Goal: Task Accomplishment & Management: Complete application form

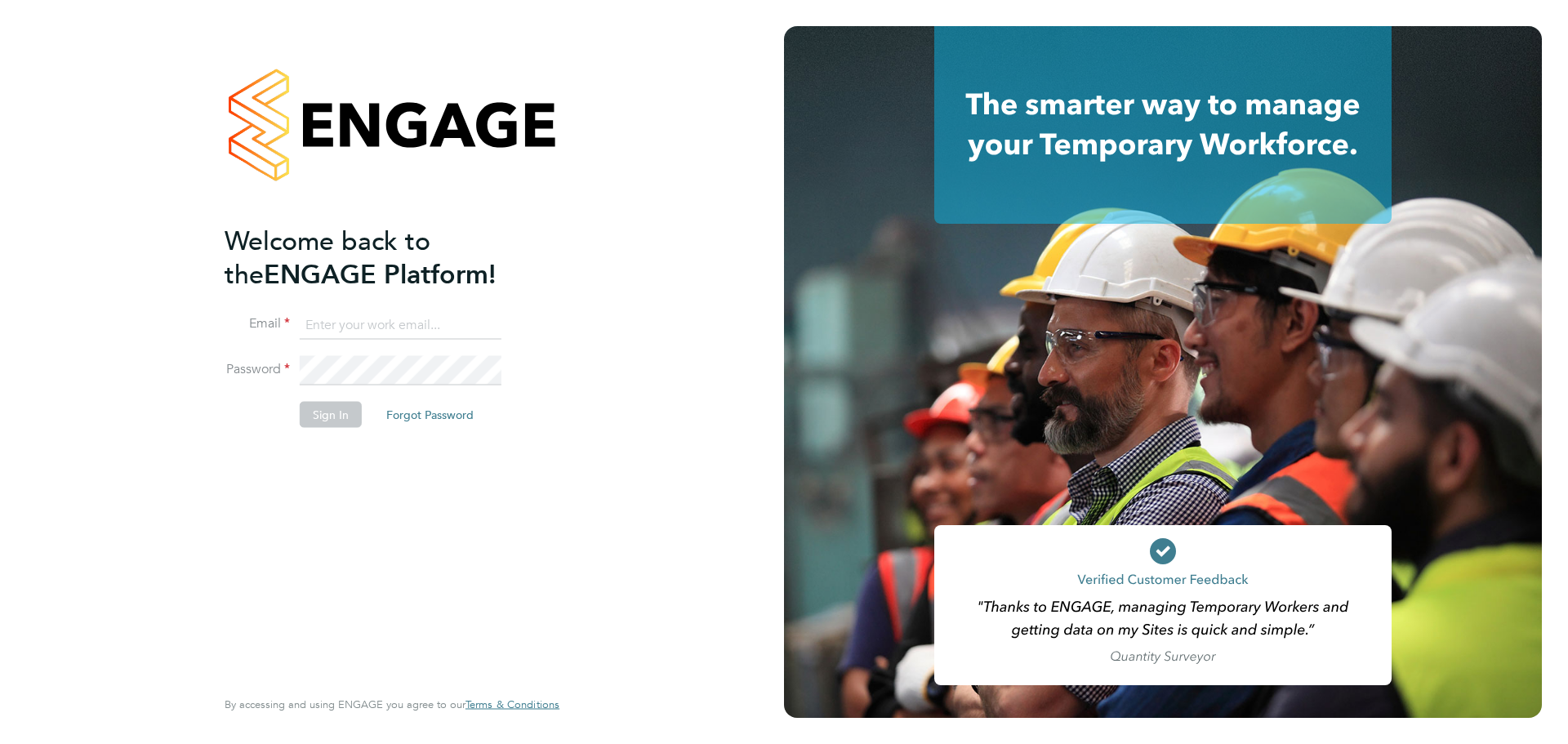
type input "[PERSON_NAME][EMAIL_ADDRESS][PERSON_NAME][DOMAIN_NAME]"
click at [324, 411] on button "Sign In" at bounding box center [330, 414] width 62 height 26
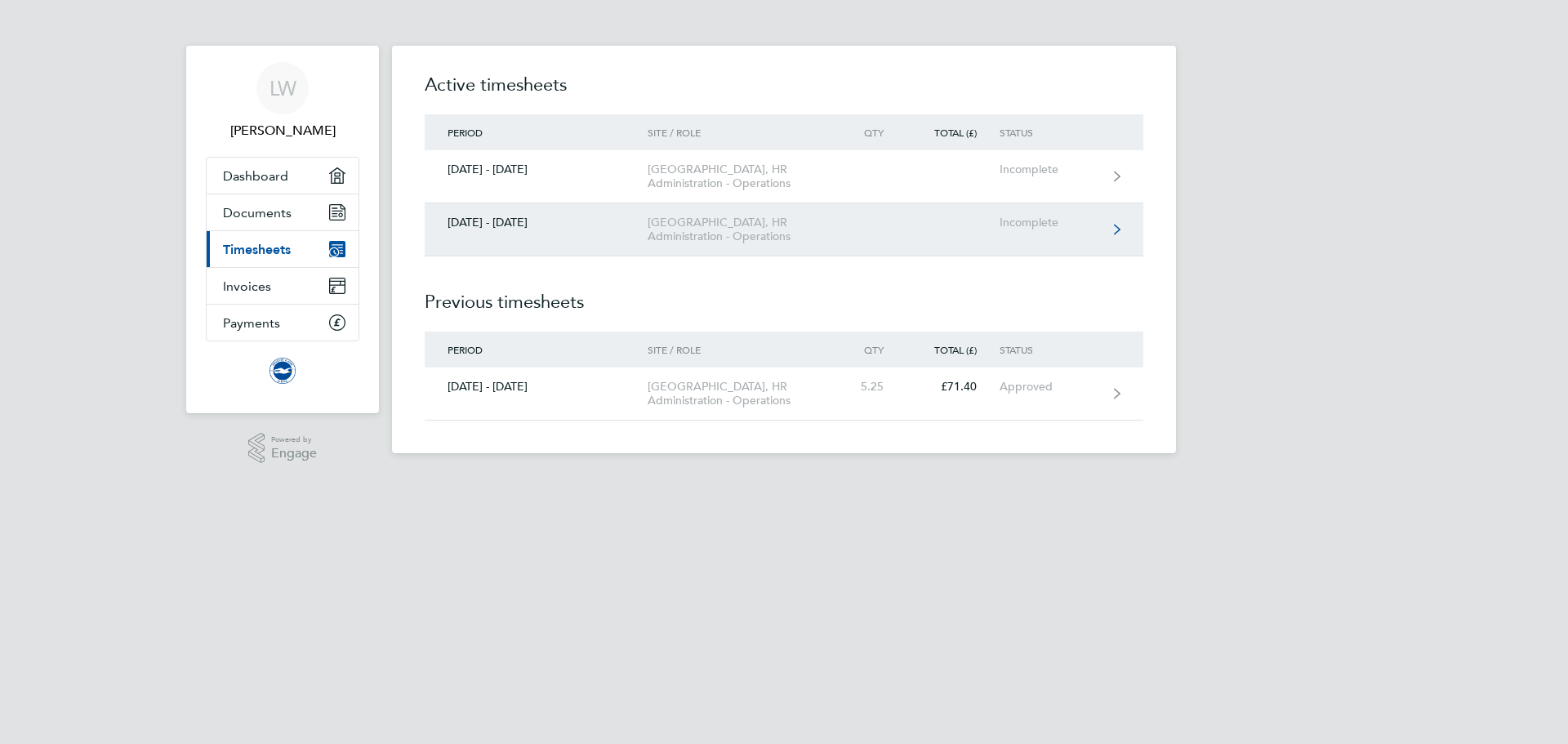
click at [790, 243] on div "[GEOGRAPHIC_DATA], HR Administration - Operations" at bounding box center [740, 229] width 187 height 28
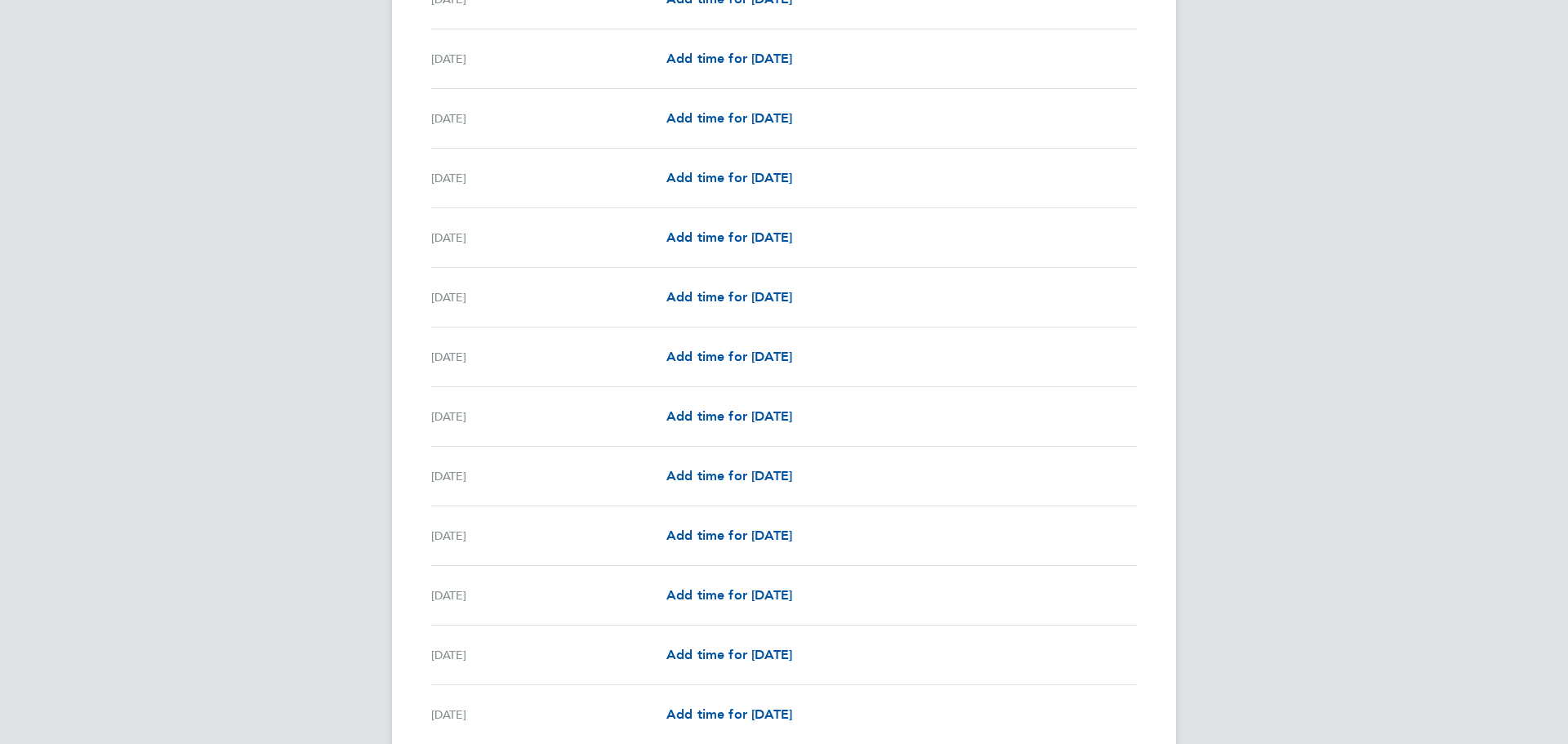
scroll to position [1143, 0]
click at [756, 298] on span "Add time for [DATE]" at bounding box center [729, 297] width 125 height 15
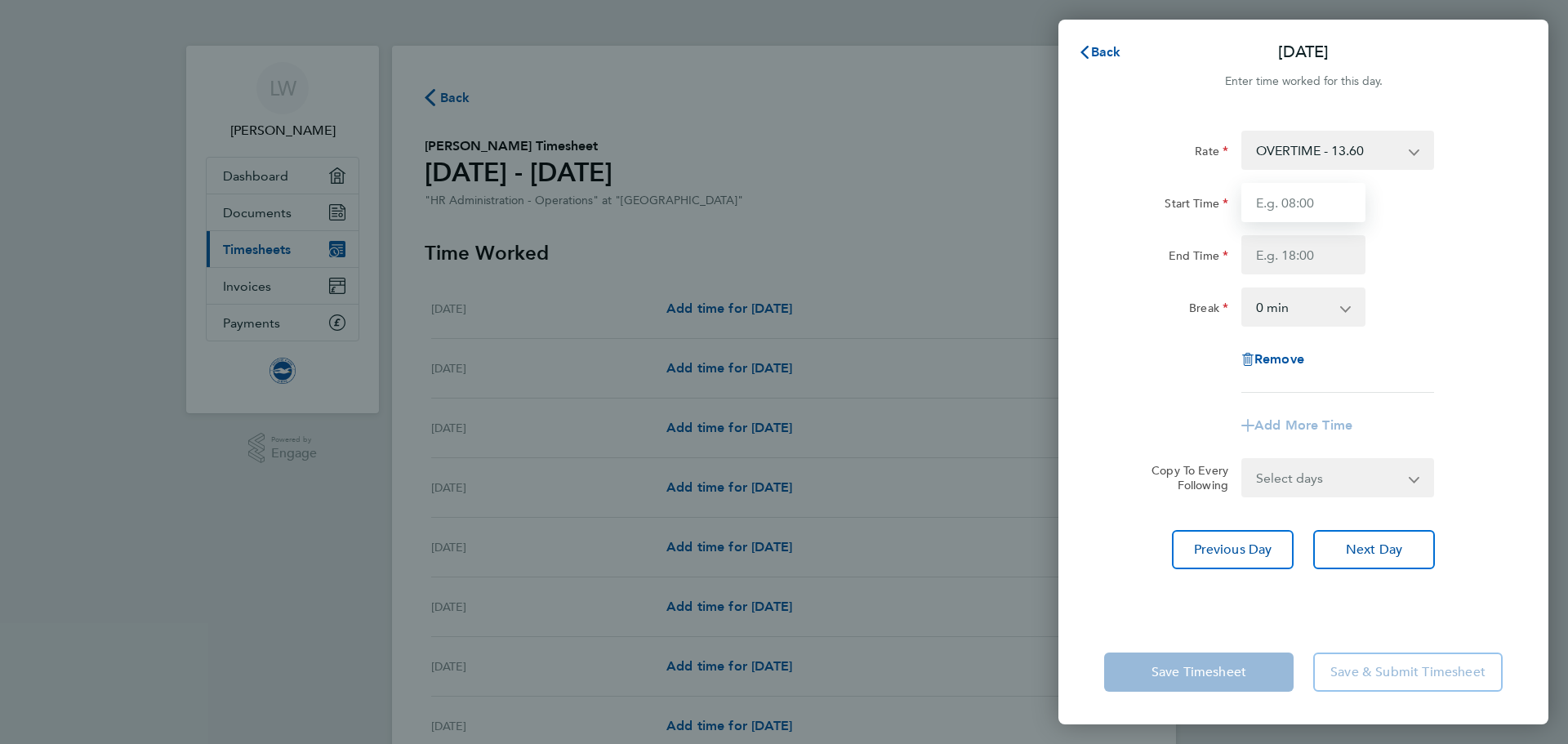
click at [1310, 192] on input "Start Time" at bounding box center [1303, 203] width 125 height 39
type input "17:00"
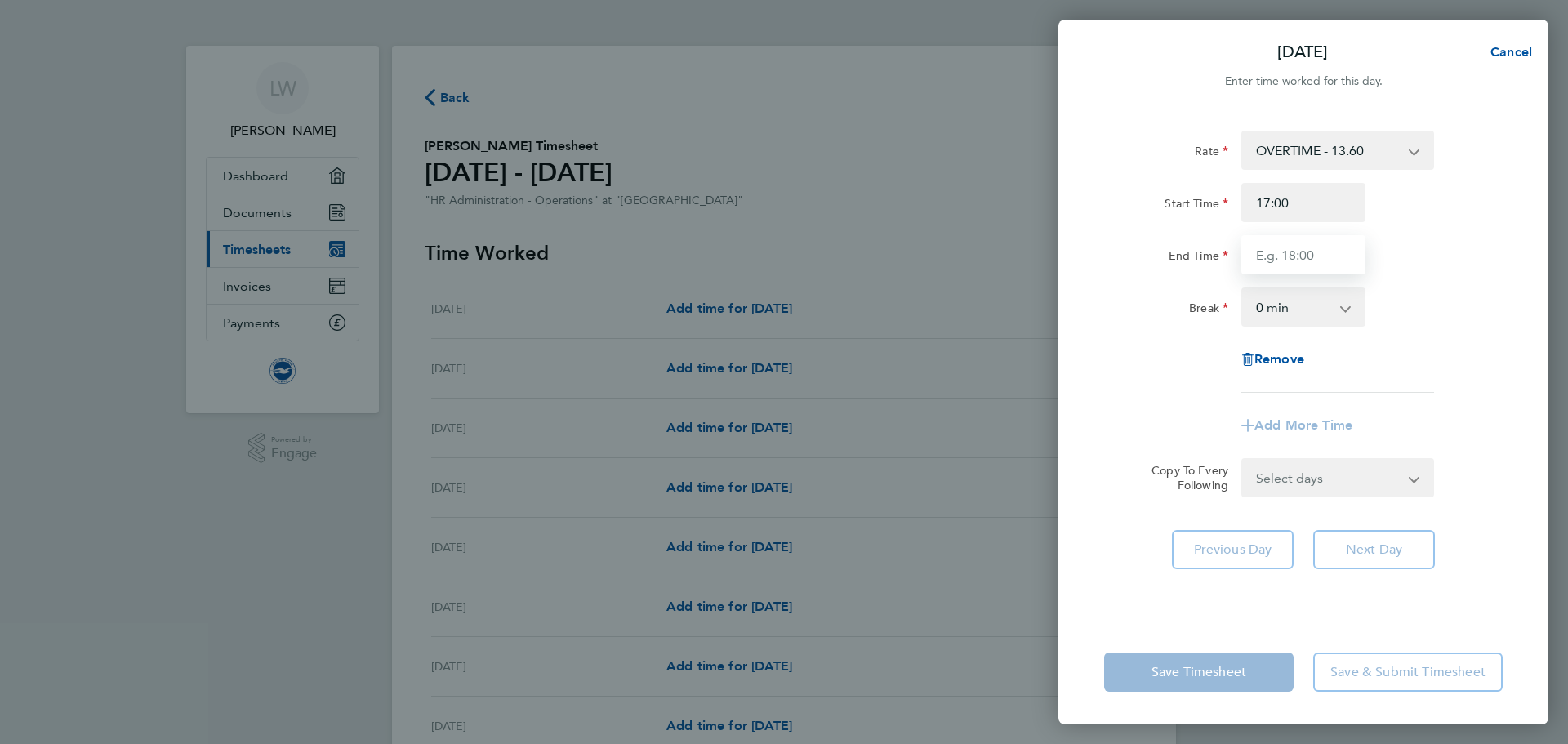
click at [1298, 254] on input "End Time" at bounding box center [1303, 255] width 125 height 39
type input "19:00"
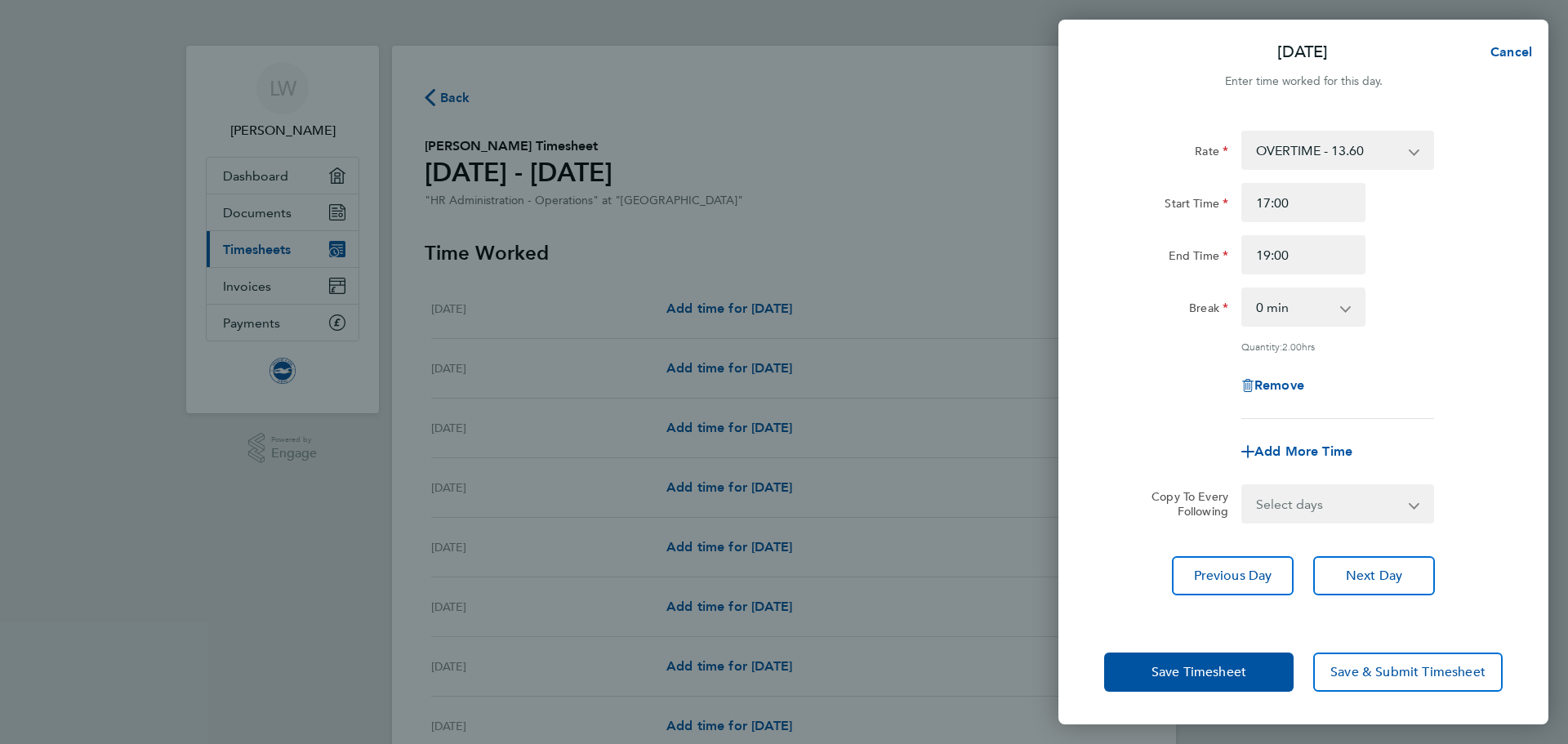
click at [1349, 318] on app-icon-cross-button at bounding box center [1353, 307] width 19 height 36
click at [1499, 327] on div "Rate OVERTIME - 13.60 Start Time 17:00 End Time 19:00 Break 0 min 15 min 30 min…" at bounding box center [1303, 275] width 398 height 288
click at [1268, 383] on span "Remove" at bounding box center [1278, 385] width 50 height 15
select select "null"
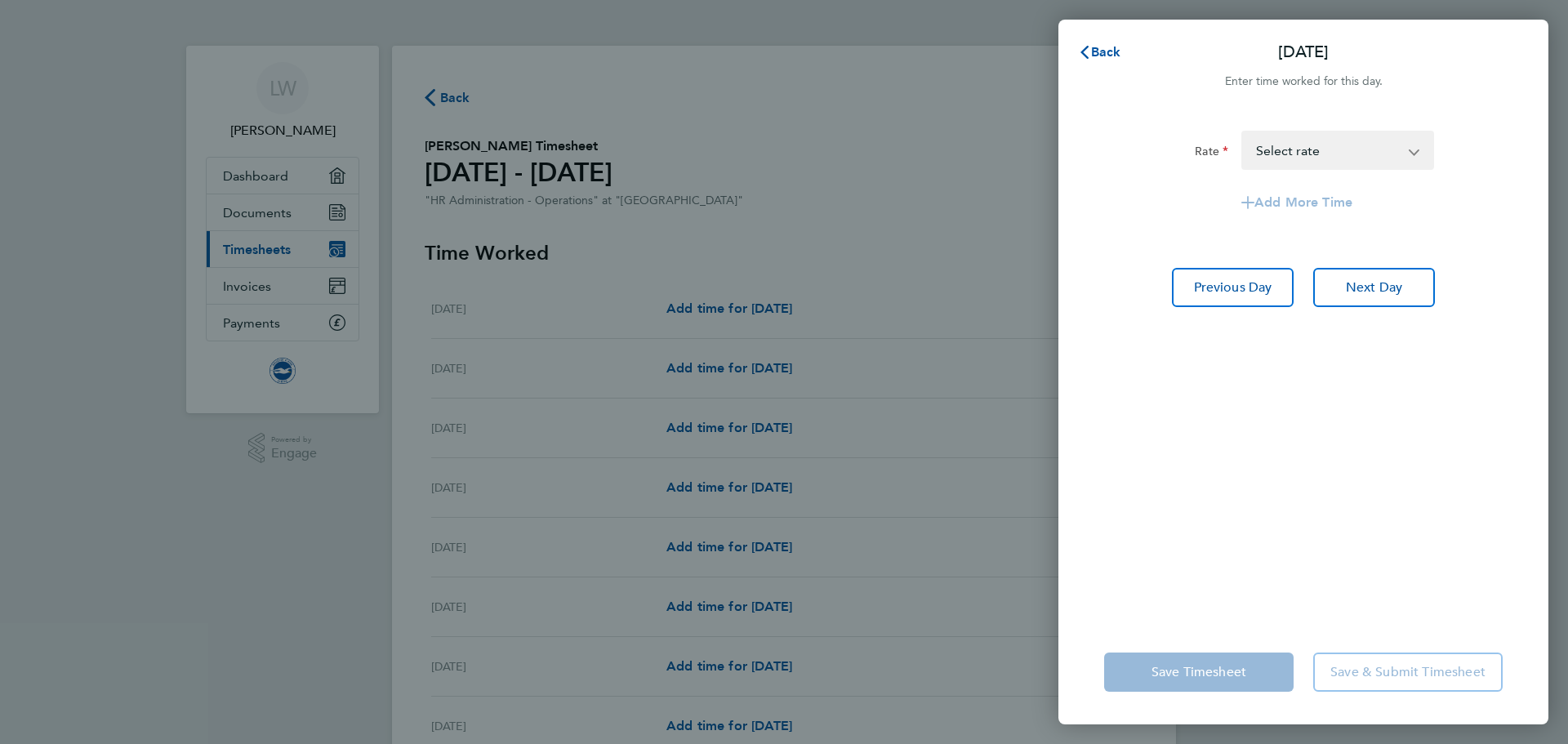
click at [1278, 156] on select "OVERTIME - 13.60 Select rate" at bounding box center [1327, 150] width 169 height 36
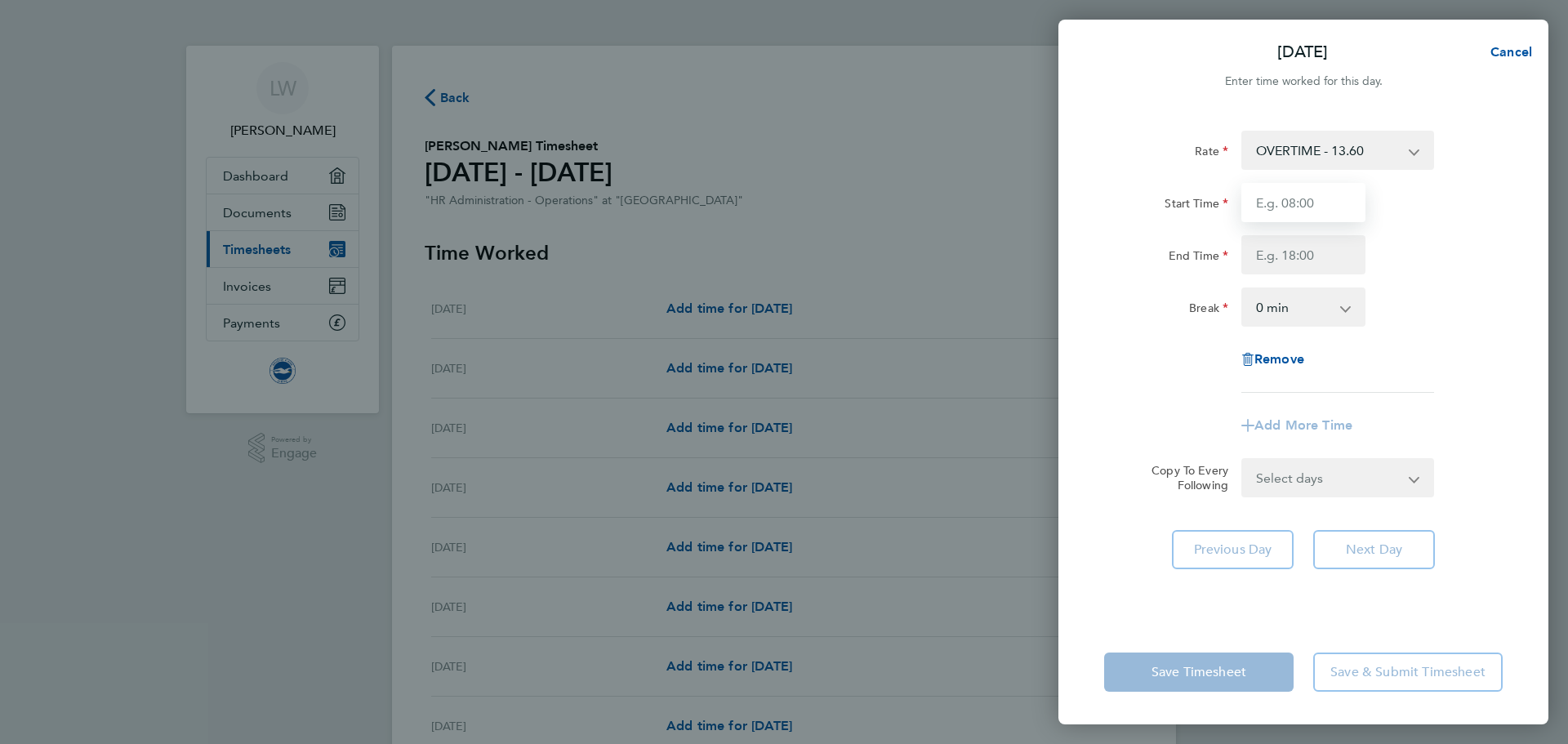
click at [1272, 211] on input "Start Time" at bounding box center [1303, 203] width 125 height 39
type input "17:00"
click at [1290, 262] on input "End Time" at bounding box center [1303, 255] width 125 height 39
type input "19:00"
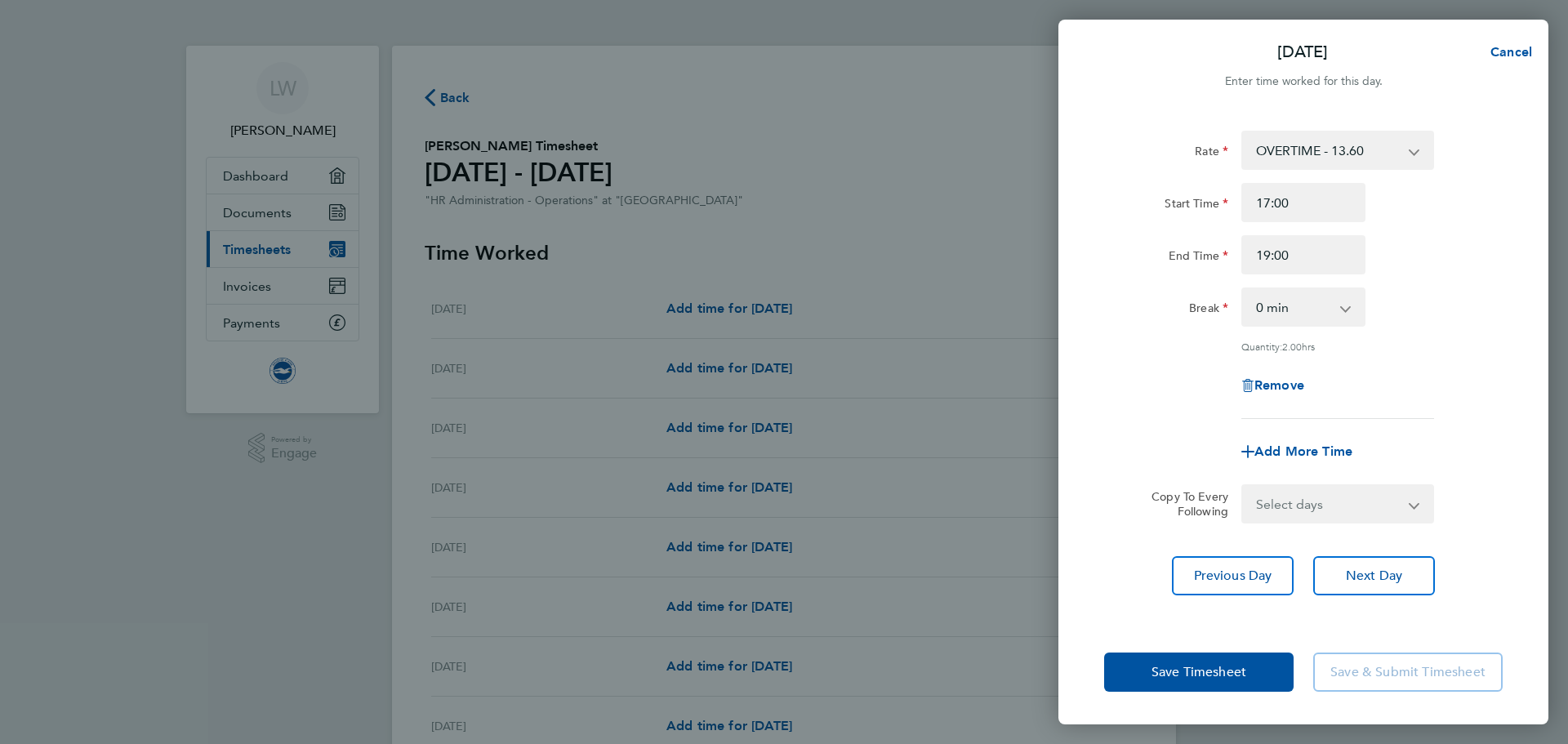
click at [1117, 512] on div "Rate OVERTIME - 13.60 Start Time 17:00 End Time 19:00 Break 0 min 15 min 30 min…" at bounding box center [1303, 365] width 490 height 508
click at [1211, 674] on span "Save Timesheet" at bounding box center [1199, 672] width 95 height 16
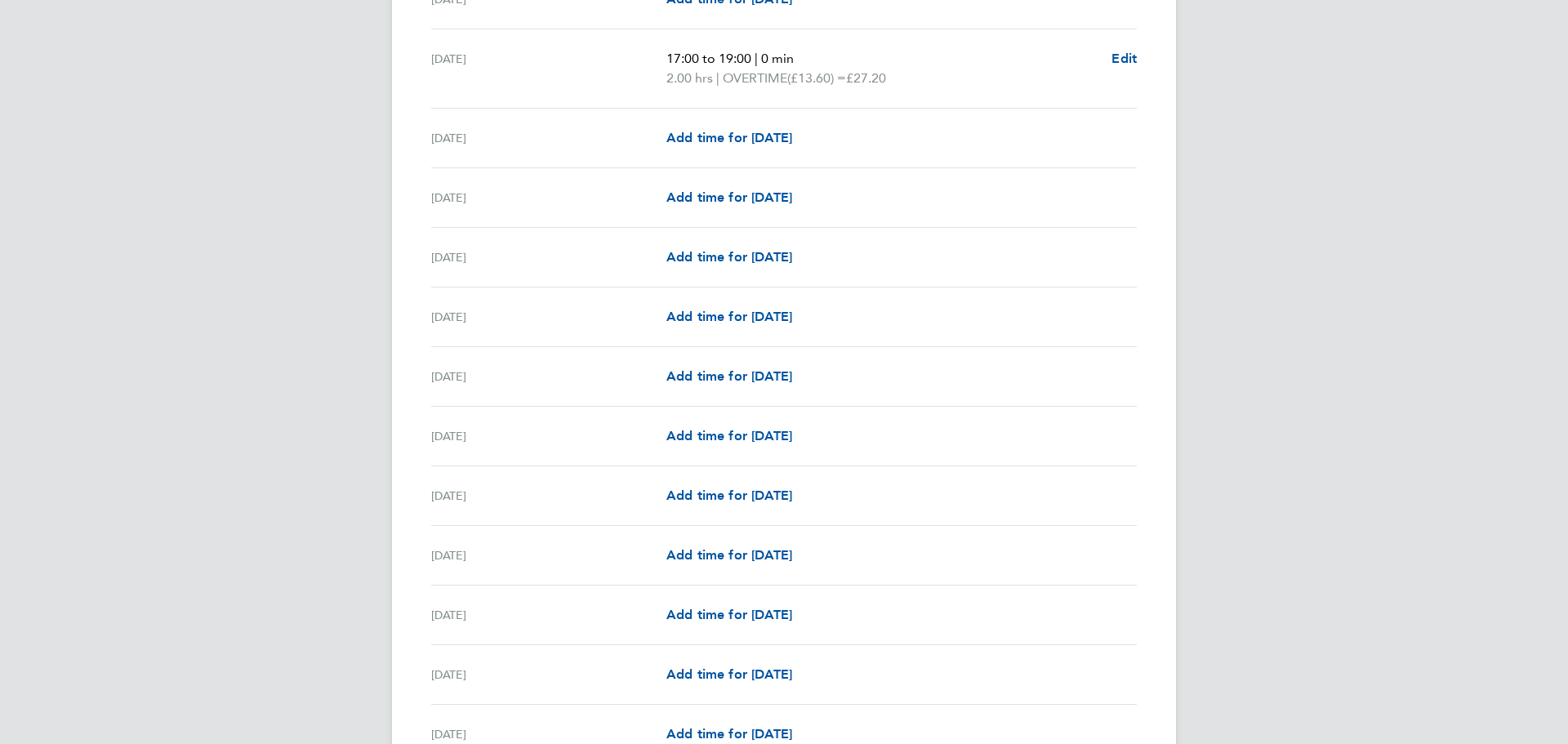
scroll to position [1559, 0]
click at [744, 433] on span "Add time for [DATE]" at bounding box center [729, 435] width 125 height 15
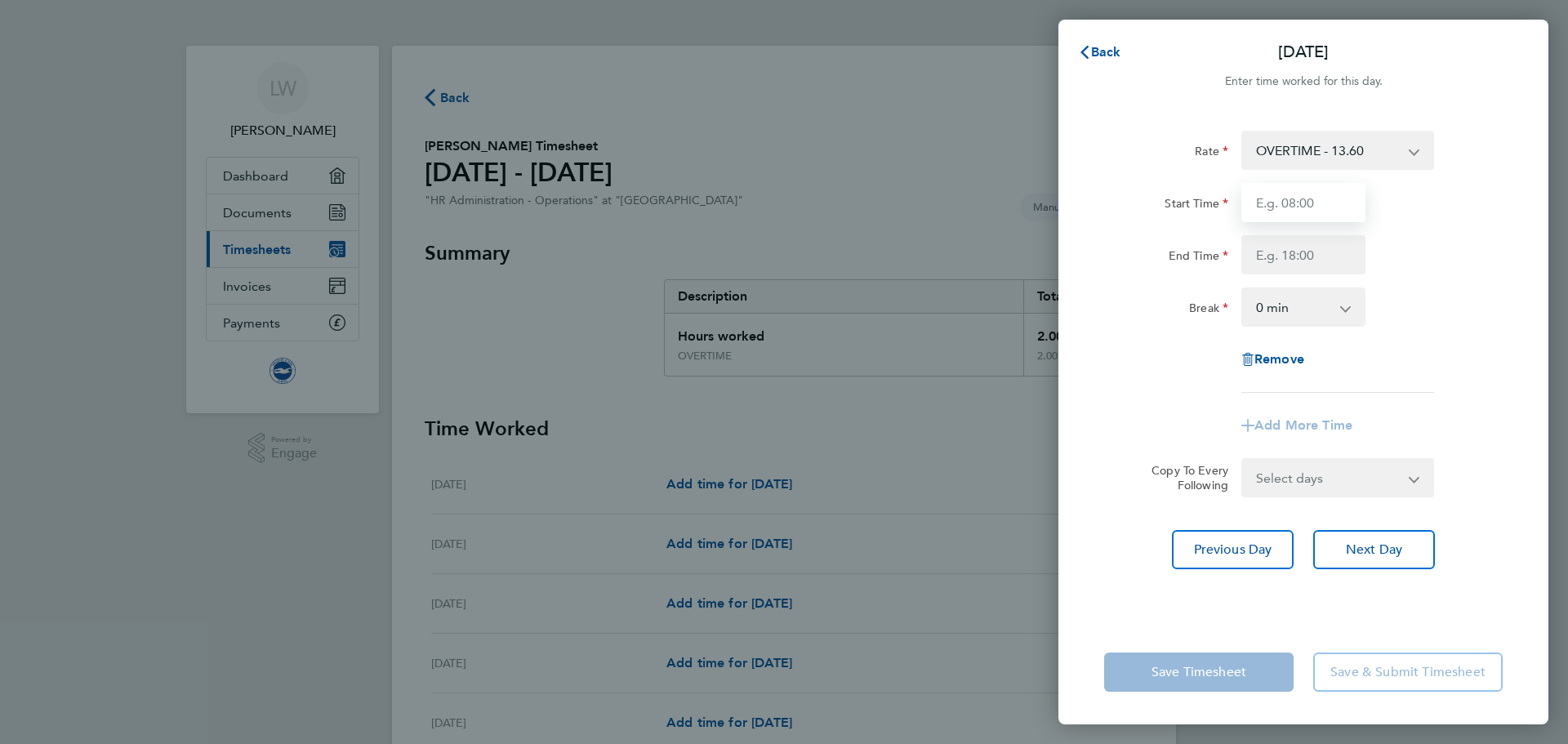
click at [1308, 203] on input "Start Time" at bounding box center [1303, 203] width 125 height 39
type input "17:00"
click at [1273, 257] on input "End Time" at bounding box center [1303, 255] width 125 height 39
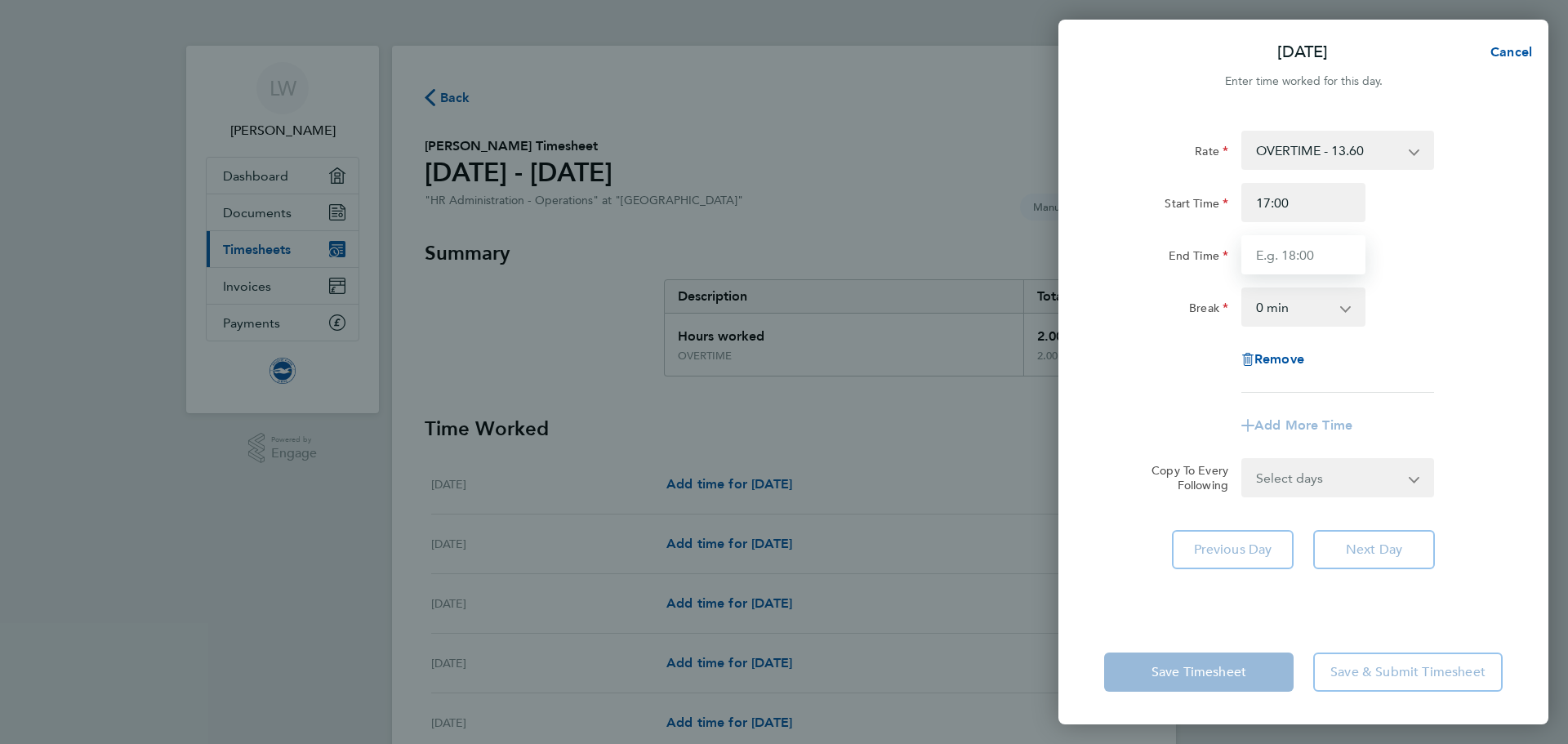
type input "19:00"
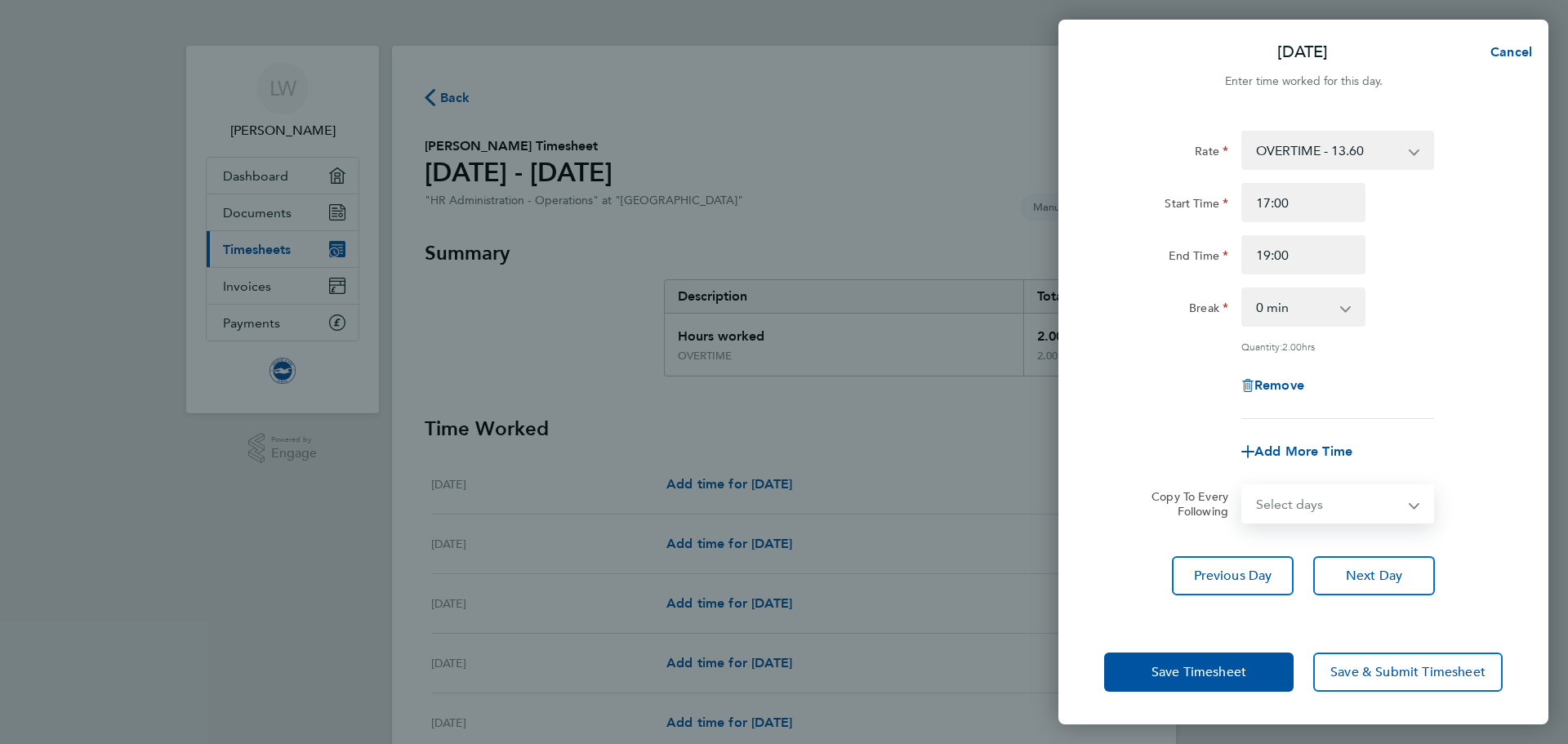
click at [1278, 474] on form "Rate OVERTIME - 13.60 Start Time 17:00 End Time 19:00 Break 0 min 15 min 30 min…" at bounding box center [1303, 327] width 398 height 393
select select "THU"
click at [1243, 486] on select "Select days Day Weekday (Mon-Fri) Weekend (Sat-Sun) [DATE] [DATE] [DATE] [DATE]…" at bounding box center [1328, 503] width 171 height 36
select select "[DATE]"
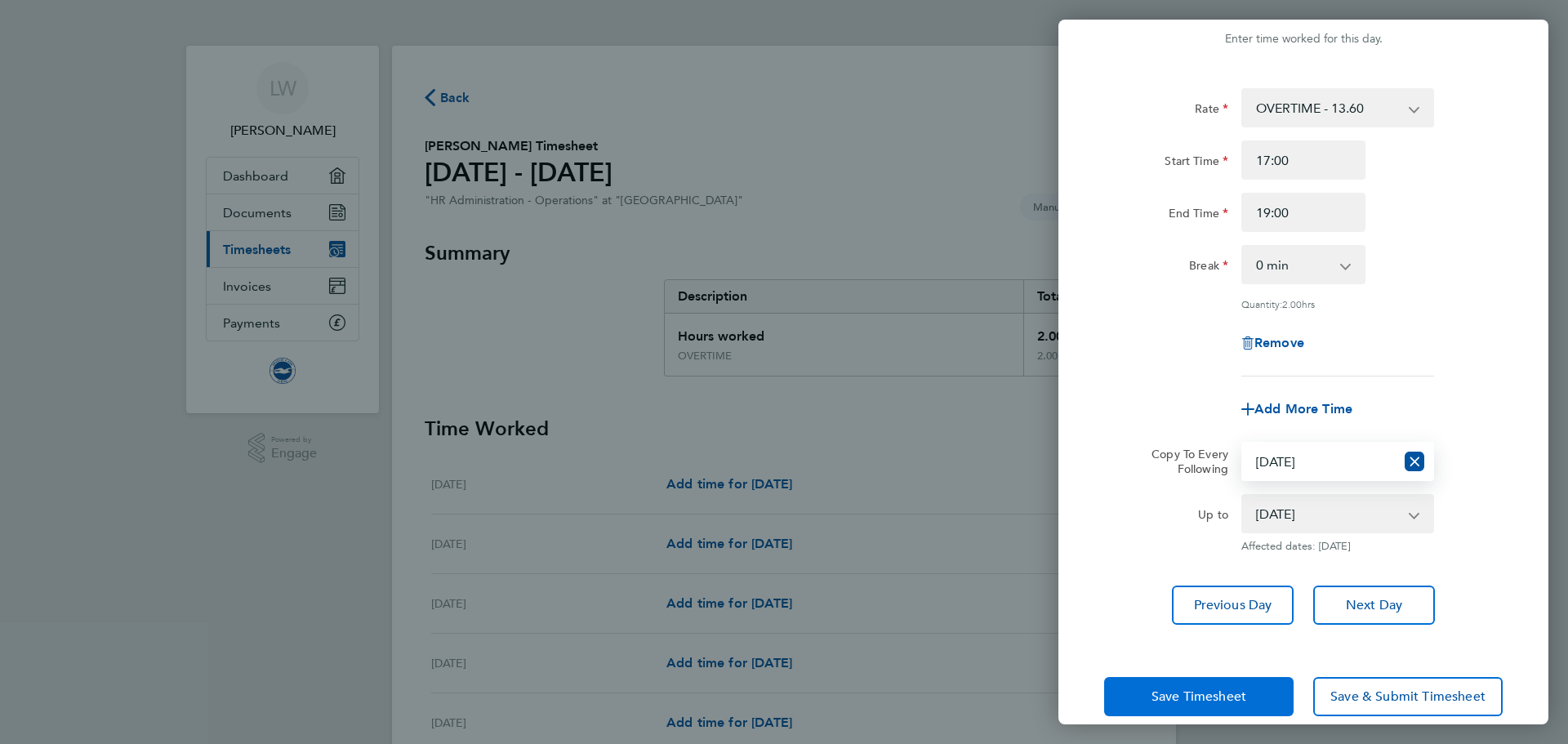
scroll to position [65, 0]
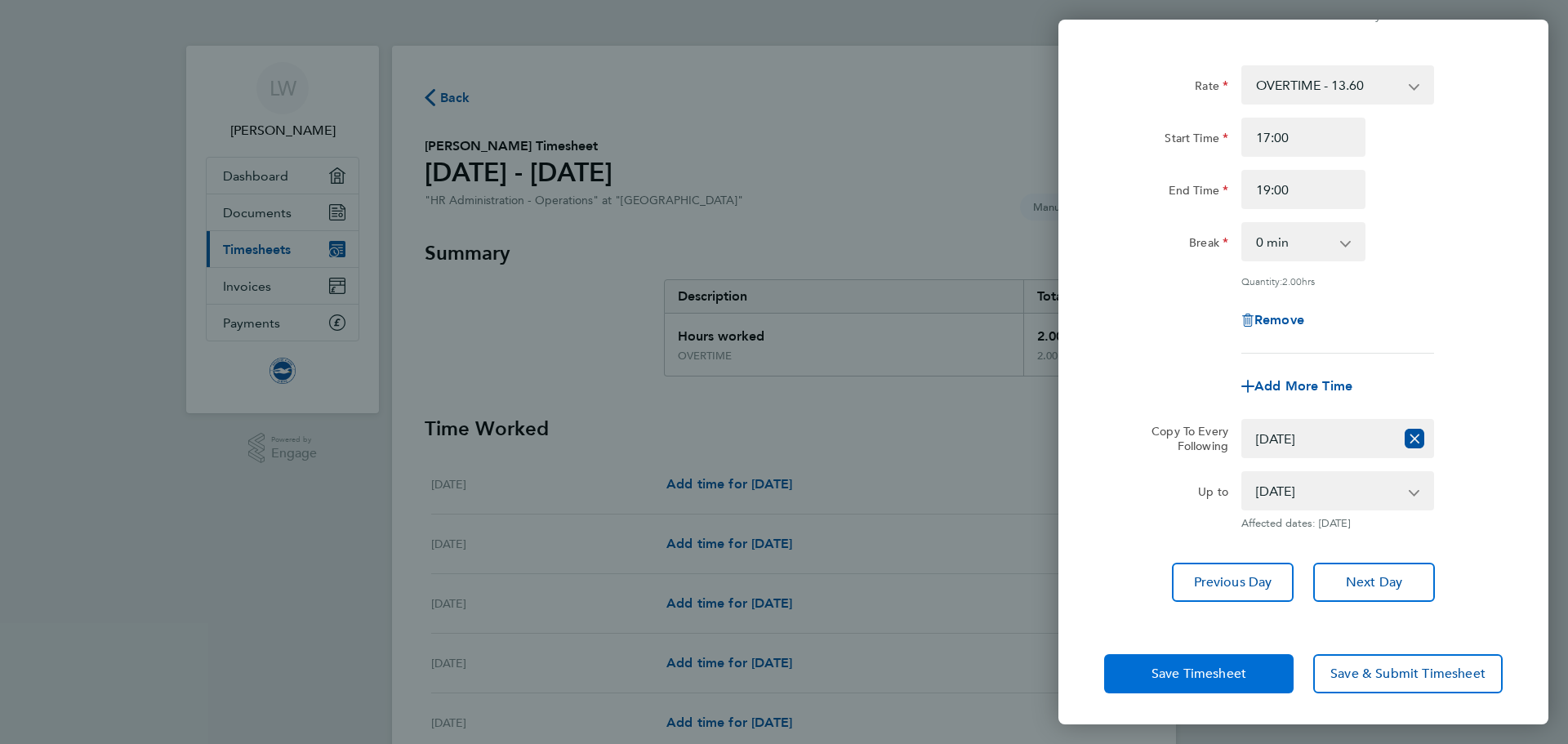
click at [1235, 666] on span "Save Timesheet" at bounding box center [1199, 674] width 95 height 16
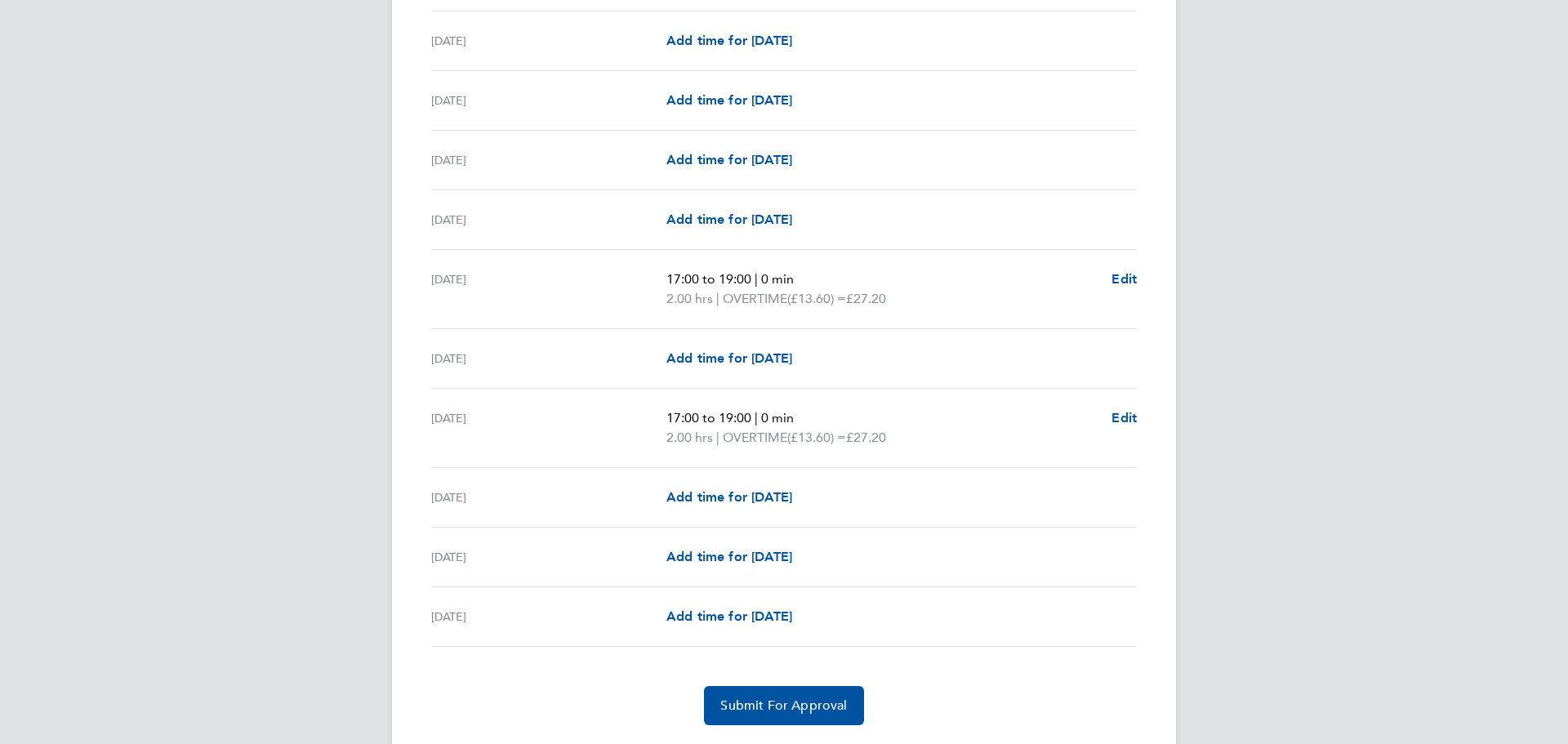
scroll to position [1762, 0]
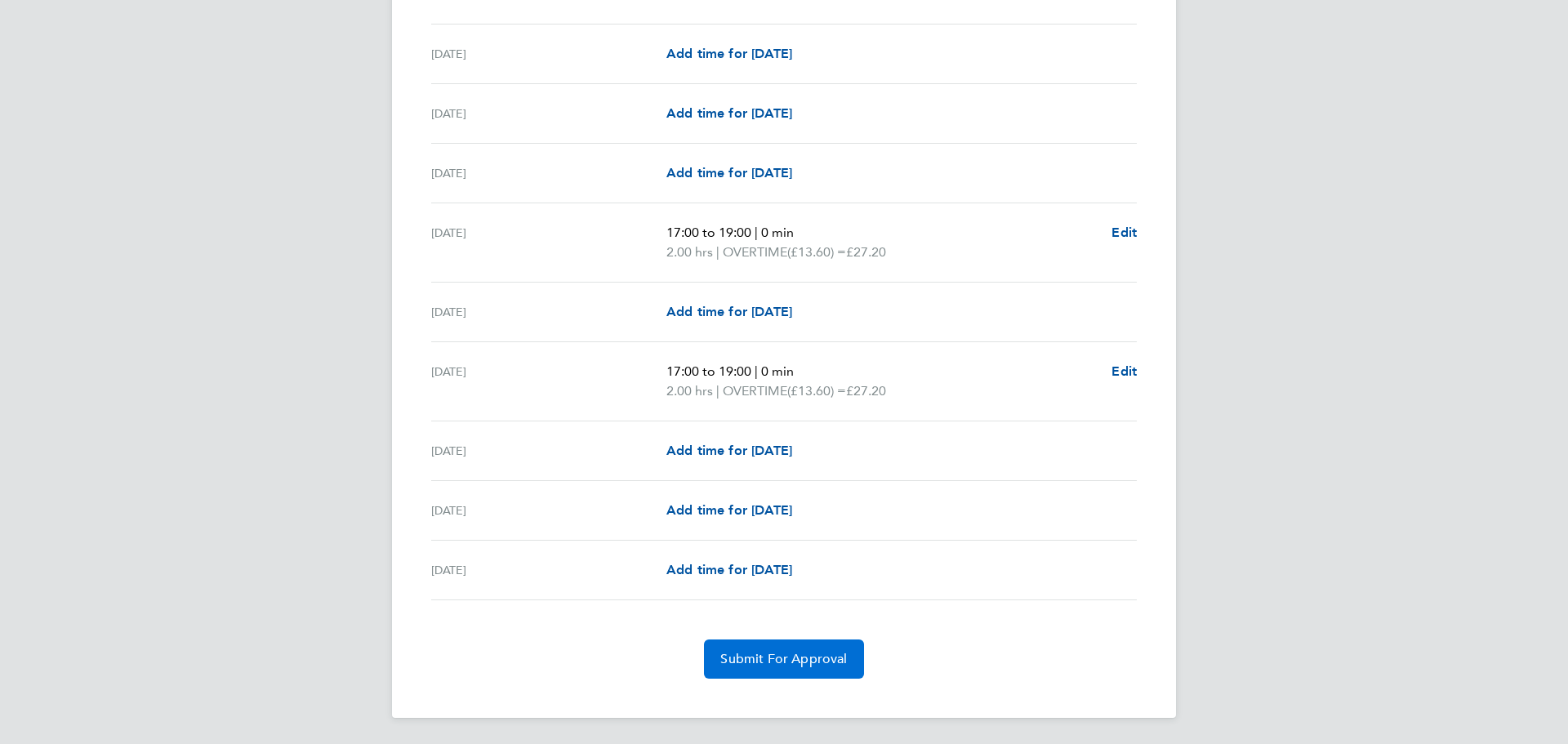
click at [770, 651] on span "Submit For Approval" at bounding box center [783, 658] width 126 height 16
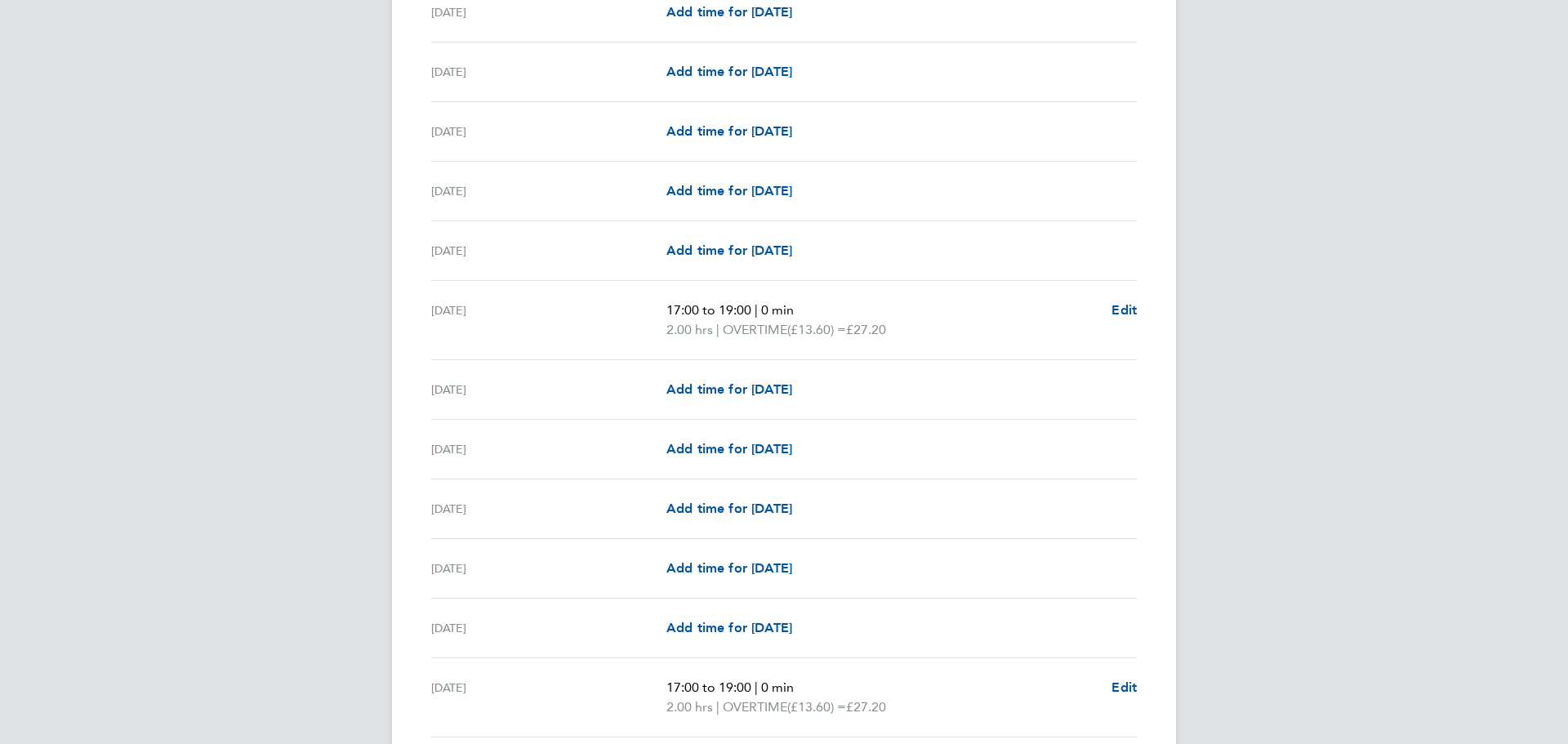
scroll to position [1683, 0]
